Goal: Task Accomplishment & Management: Manage account settings

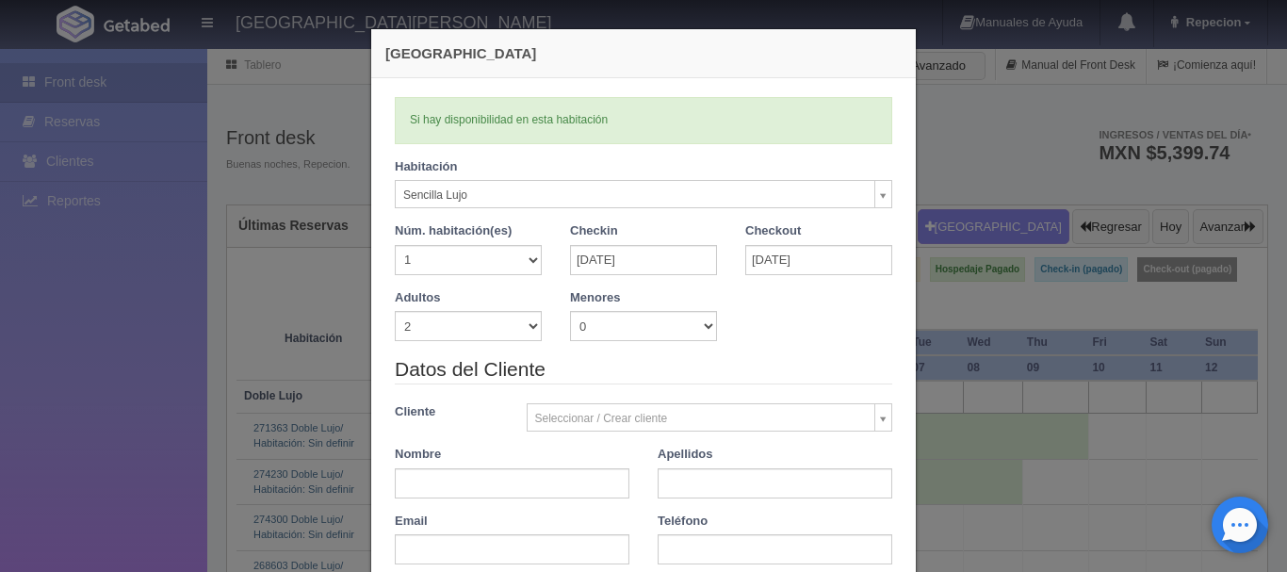
select select "576"
select select "2"
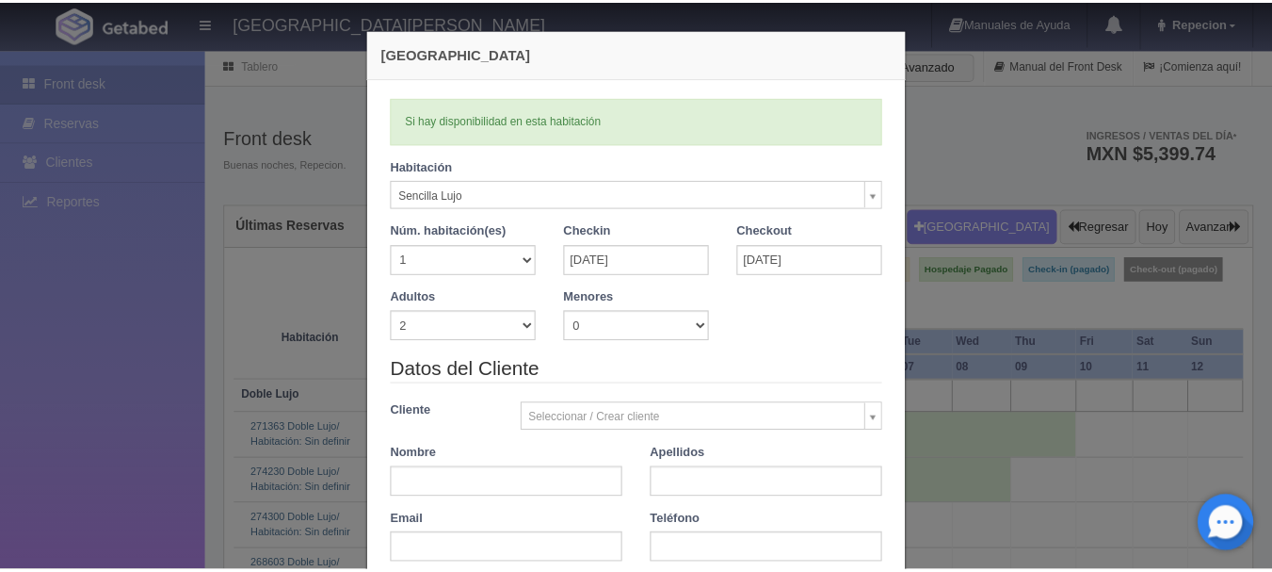
scroll to position [94, 0]
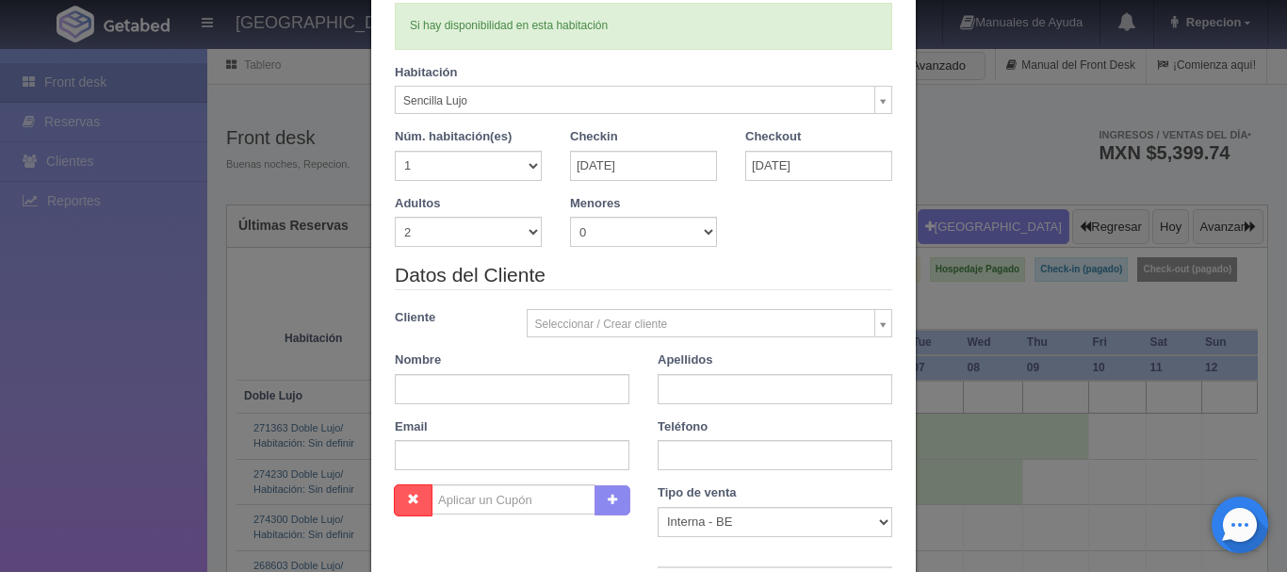
click at [93, 264] on div "Nueva Reserva Verficando disponibilidad Si hay disponibilidad en esta habitació…" at bounding box center [643, 286] width 1287 height 572
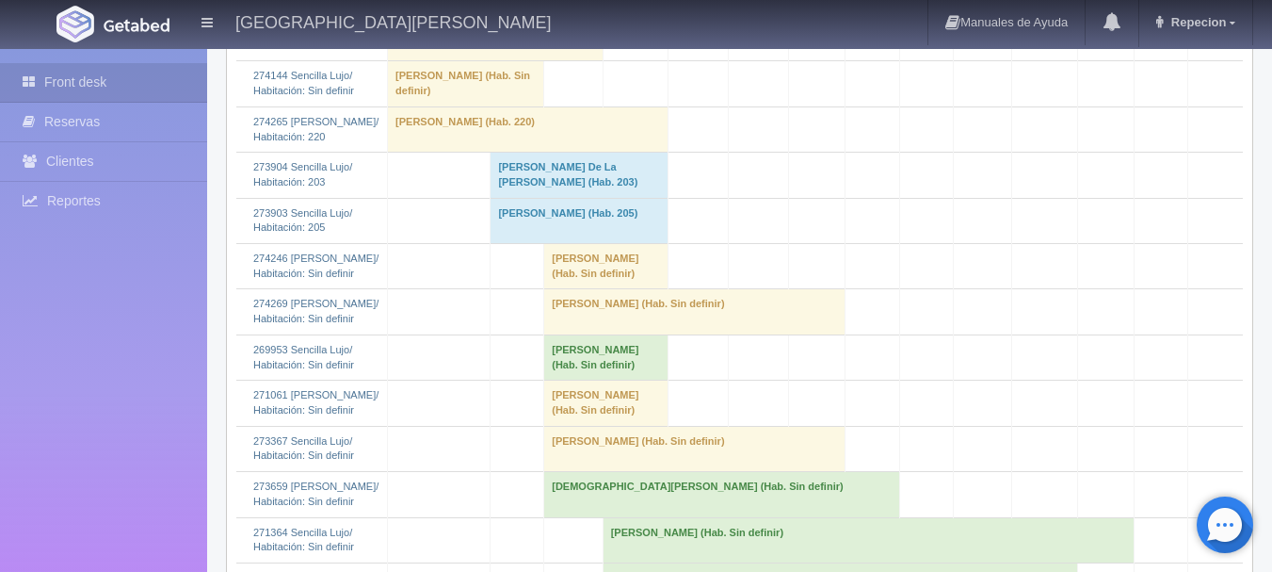
scroll to position [1507, 0]
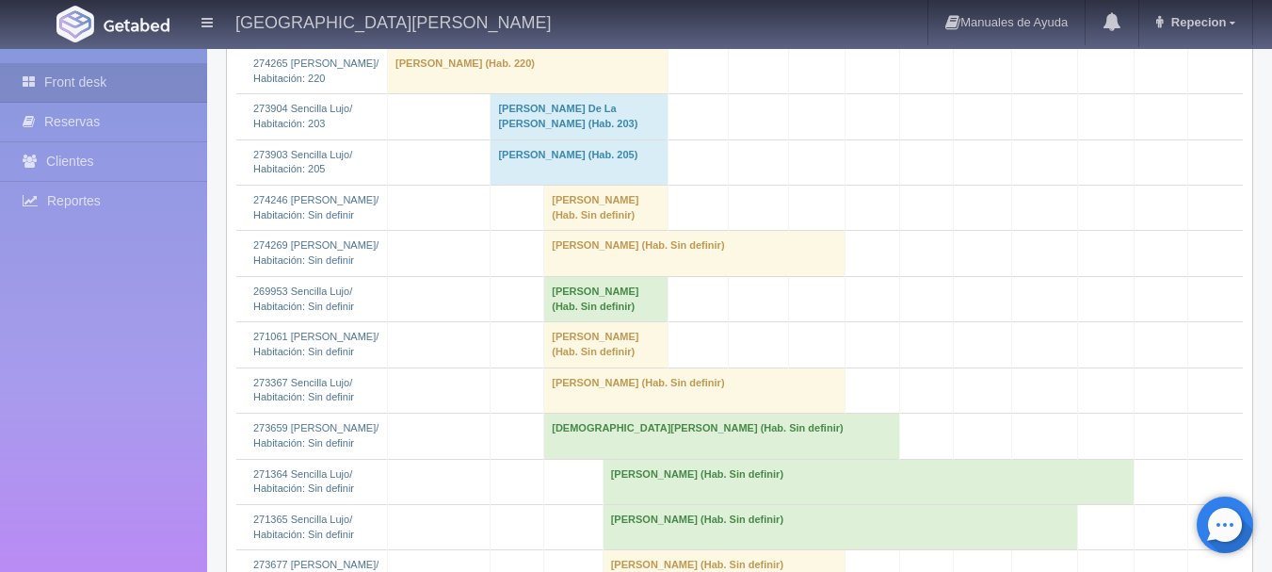
click at [556, 321] on td "Edgar Duarte (Hab. Sin definir)" at bounding box center [606, 298] width 124 height 45
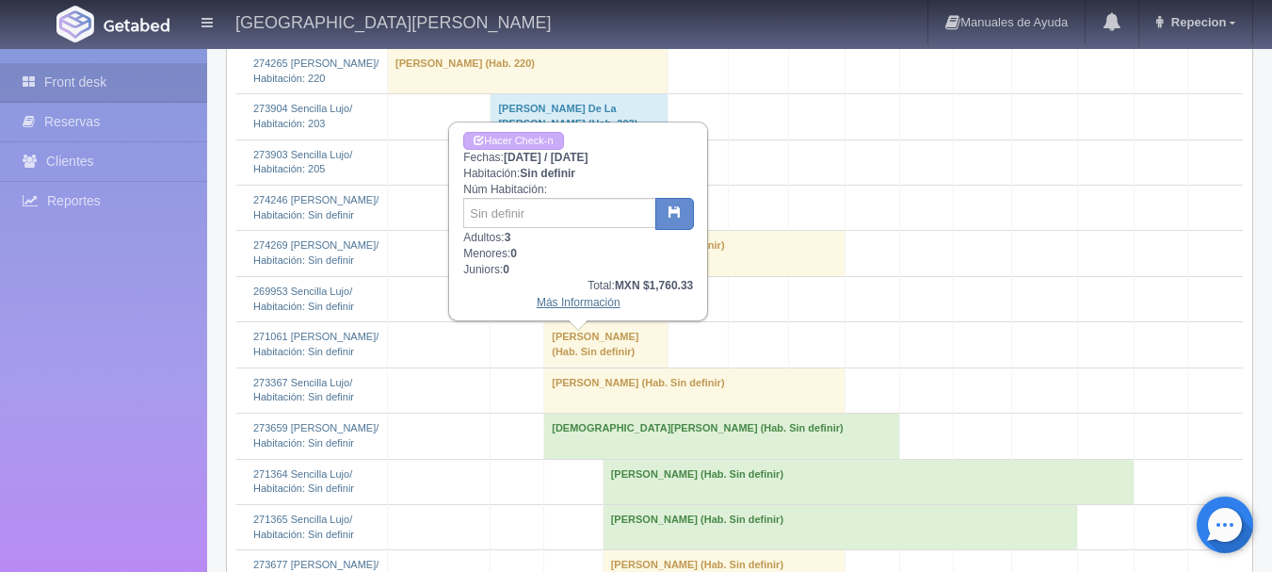
click at [576, 304] on link "Más Información" at bounding box center [579, 302] width 84 height 13
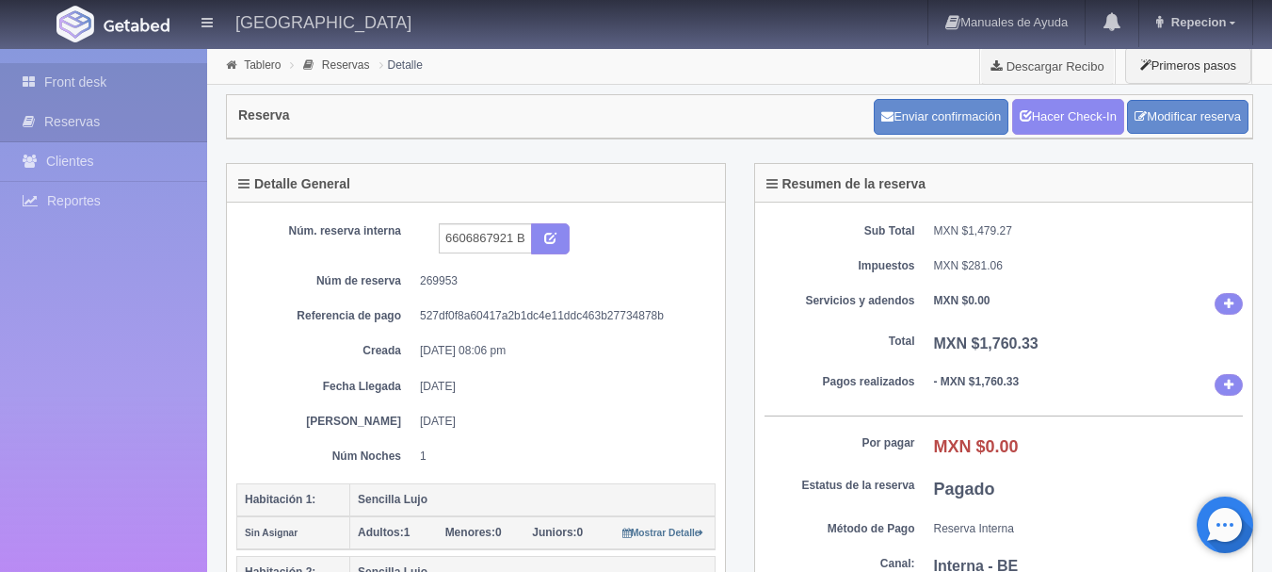
click at [127, 87] on link "Front desk" at bounding box center [103, 82] width 207 height 39
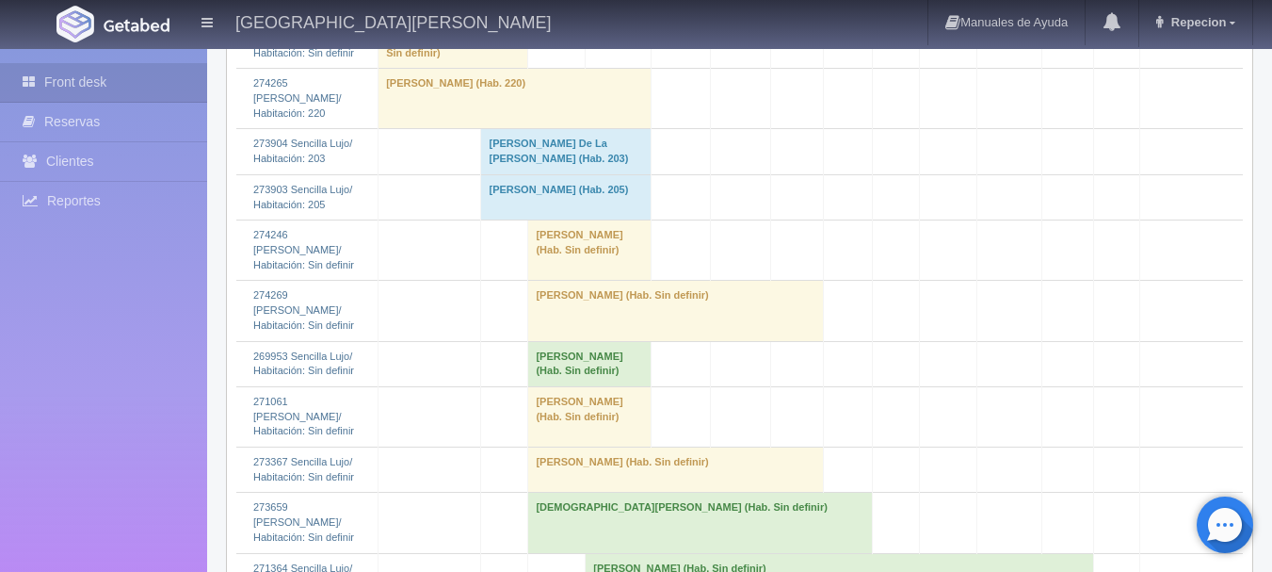
scroll to position [1601, 0]
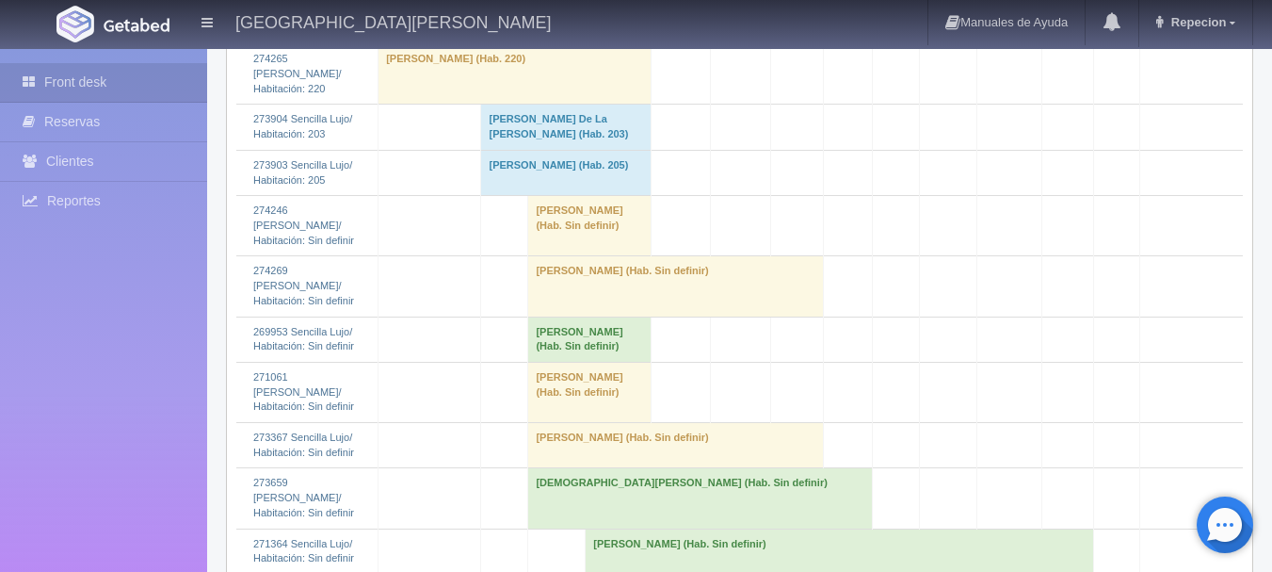
click at [563, 465] on td "Carlos Hernandez Pavon (Hab. Sin definir)" at bounding box center [676, 445] width 296 height 45
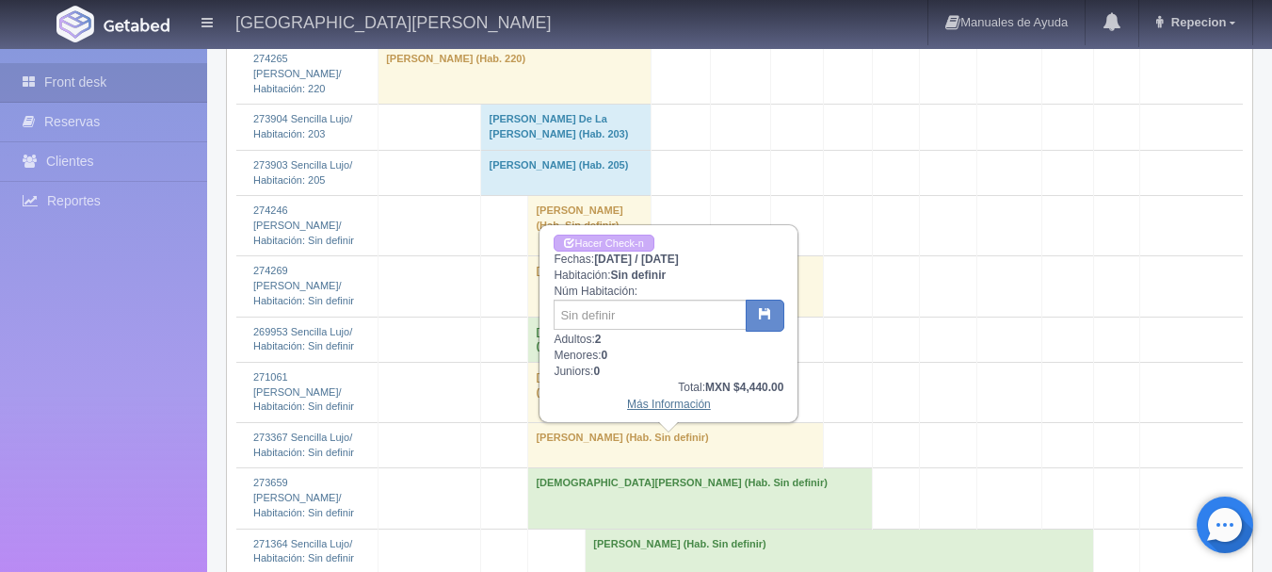
click at [653, 410] on link "Más Información" at bounding box center [669, 403] width 84 height 13
